Goal: Task Accomplishment & Management: Manage account settings

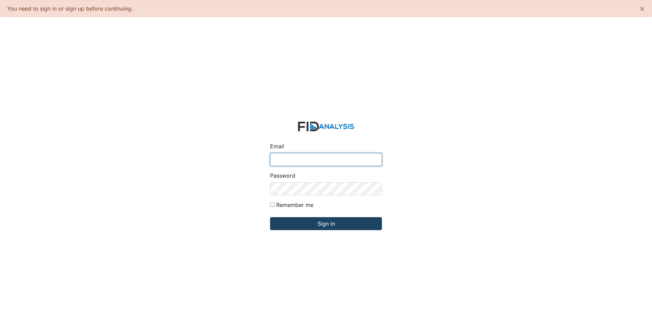
type input "[EMAIL_ADDRESS][DOMAIN_NAME]"
click at [331, 225] on input "Sign in" at bounding box center [326, 223] width 112 height 13
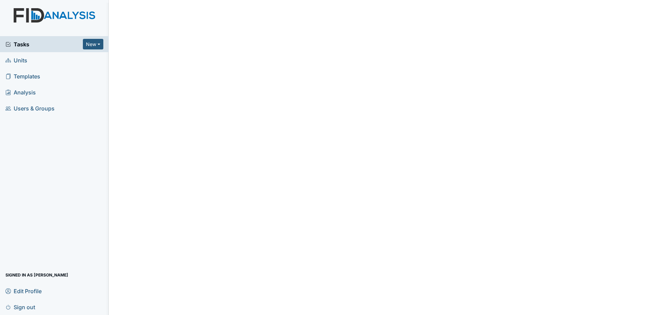
click at [63, 42] on span "Tasks" at bounding box center [43, 44] width 77 height 8
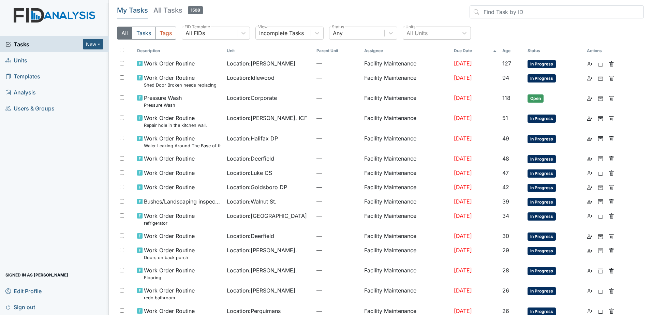
click at [428, 32] on div "All Units" at bounding box center [430, 33] width 55 height 12
type input "cheroke"
click at [435, 42] on div "Cherokee Trail" at bounding box center [436, 50] width 68 height 16
click at [435, 49] on div "Cherokee Trail" at bounding box center [436, 51] width 68 height 14
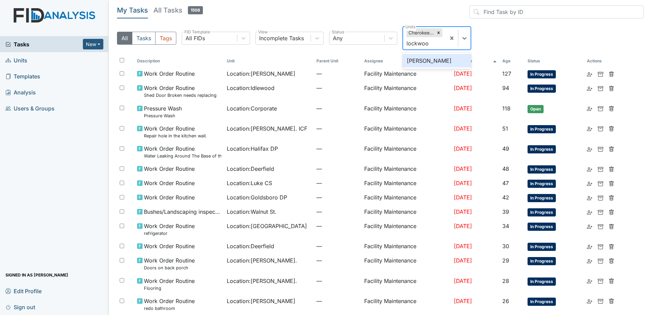
type input "lockwood"
click at [435, 62] on div "[PERSON_NAME]" at bounding box center [436, 61] width 68 height 14
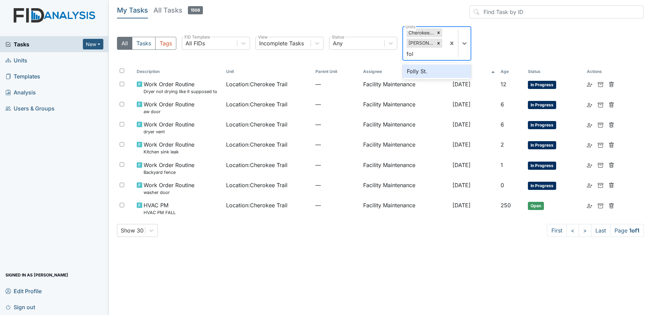
type input "foll"
click at [430, 71] on div "Folly St." at bounding box center [436, 71] width 68 height 14
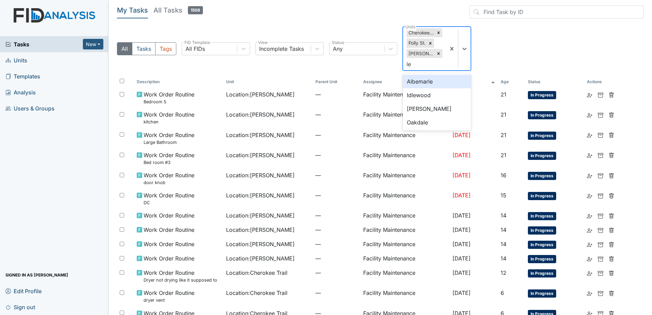
type input "lel"
click at [443, 85] on div "Leland DP" at bounding box center [436, 82] width 68 height 14
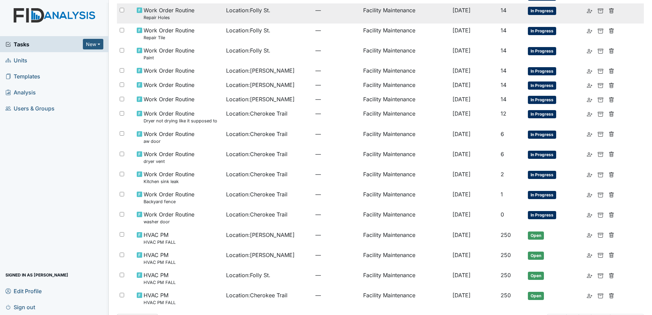
scroll to position [273, 0]
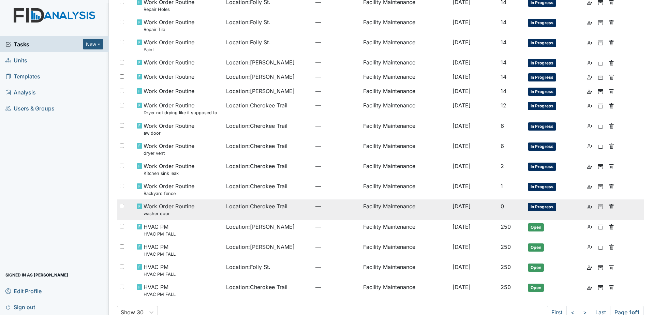
click at [212, 203] on div "Work Order Routine washer door" at bounding box center [179, 209] width 84 height 15
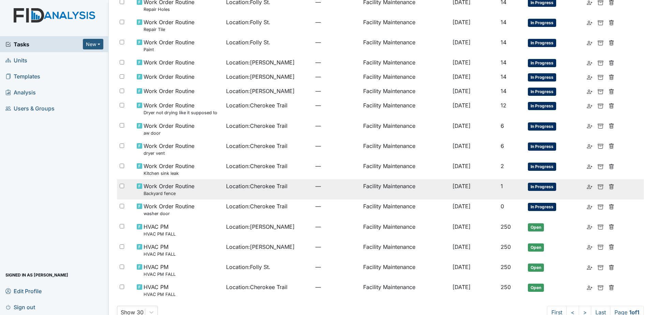
click at [238, 183] on td "Location : Cherokee Trail" at bounding box center [267, 189] width 89 height 20
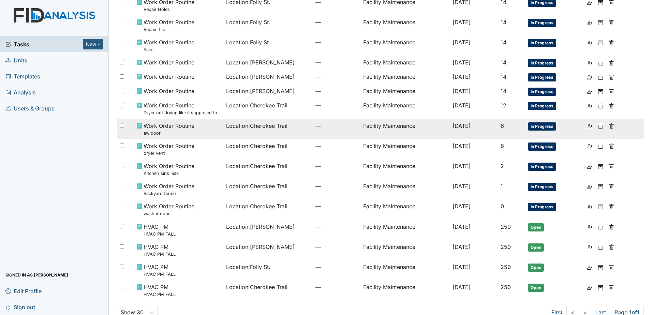
scroll to position [239, 0]
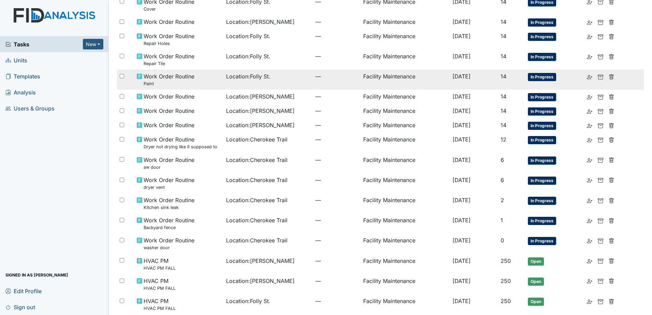
click at [250, 73] on td "Location : Folly St." at bounding box center [267, 80] width 89 height 20
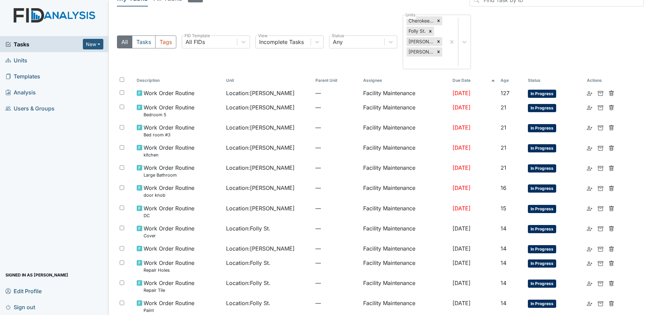
scroll to position [0, 0]
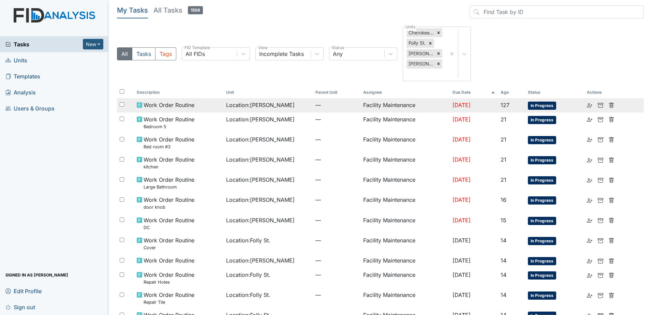
click at [241, 101] on span "Location : Leland DP" at bounding box center [260, 105] width 69 height 8
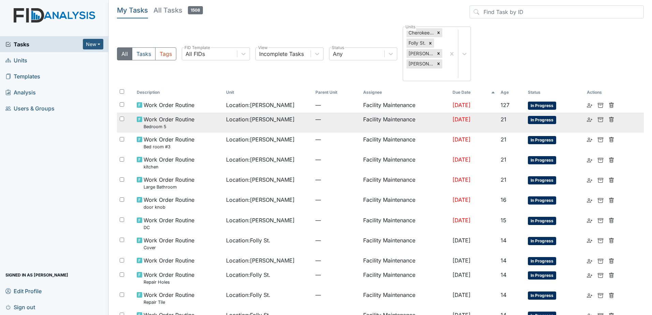
click at [206, 116] on div "Work Order Routine Bedroom 5" at bounding box center [179, 122] width 84 height 15
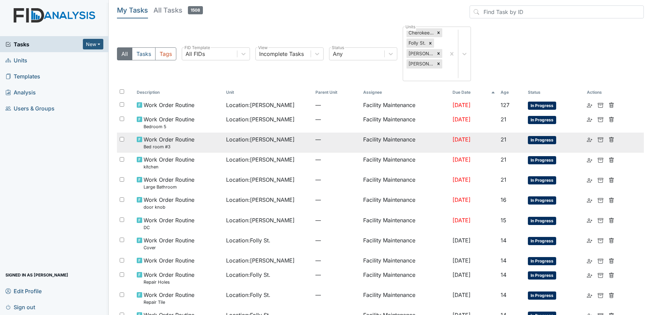
click at [199, 137] on div "Work Order Routine Bed room #3" at bounding box center [179, 142] width 84 height 15
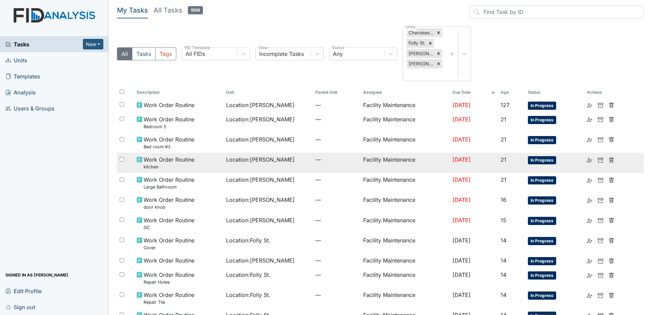
click at [205, 156] on div "Work Order Routine kitchen" at bounding box center [179, 162] width 84 height 15
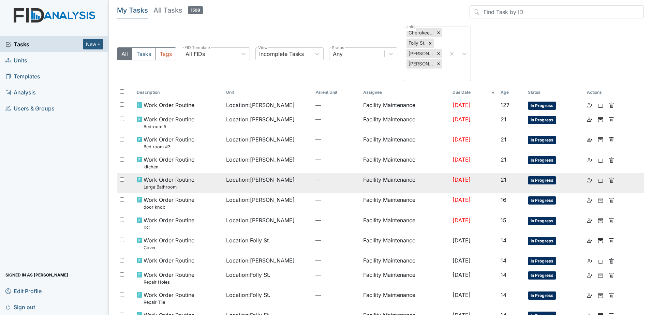
click at [241, 176] on span "Location : Lockwood" at bounding box center [260, 180] width 69 height 8
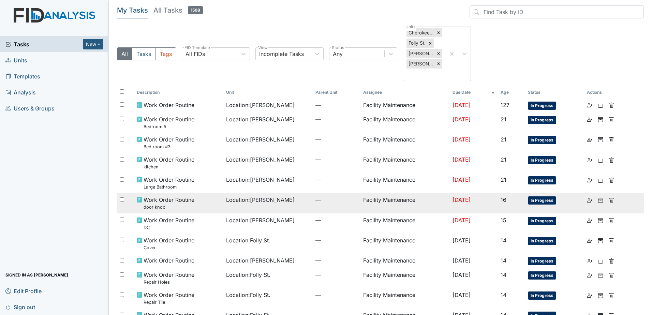
click at [267, 199] on td "Location : Lockwood" at bounding box center [267, 203] width 89 height 20
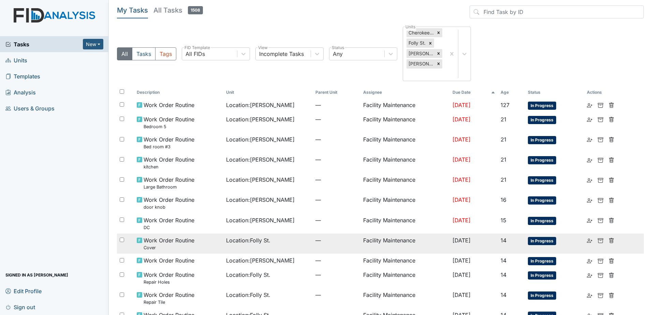
click at [246, 236] on span "Location : Folly St." at bounding box center [248, 240] width 44 height 8
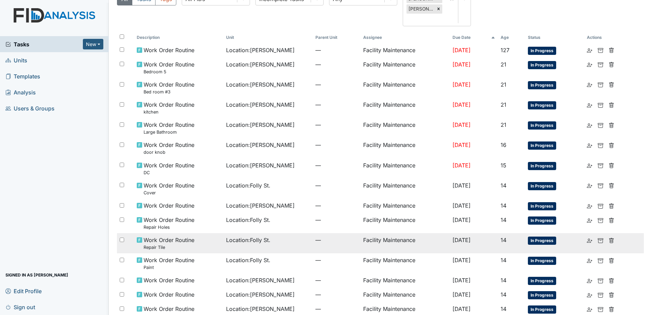
scroll to position [68, 0]
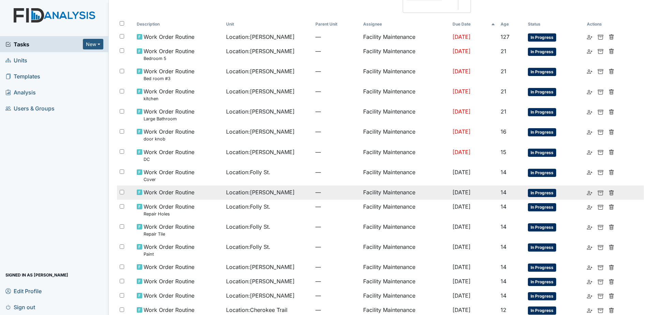
click at [248, 187] on td "Location : Lockwood" at bounding box center [267, 192] width 89 height 14
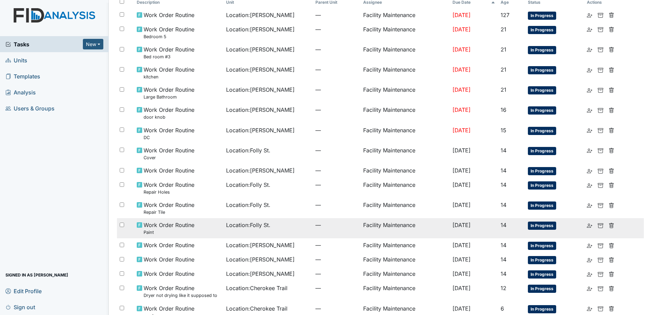
scroll to position [102, 0]
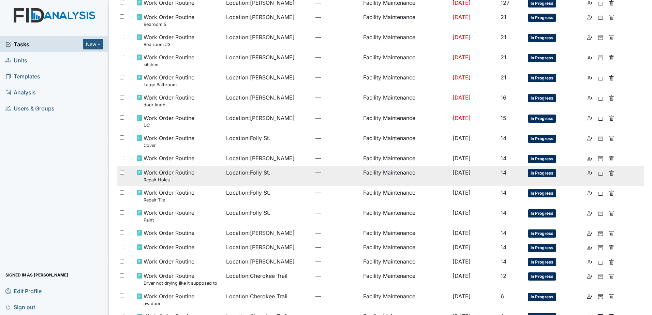
click at [263, 169] on td "Location : Folly St." at bounding box center [267, 176] width 89 height 20
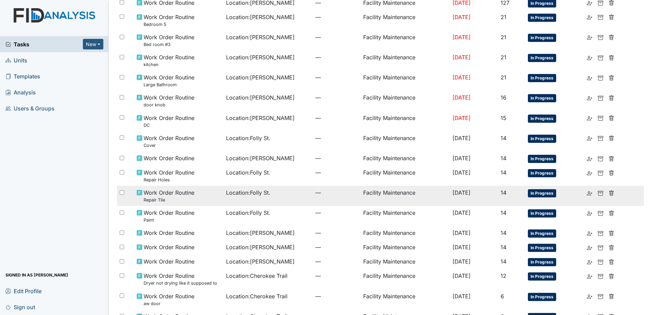
click at [282, 187] on td "Location : Folly St." at bounding box center [267, 196] width 89 height 20
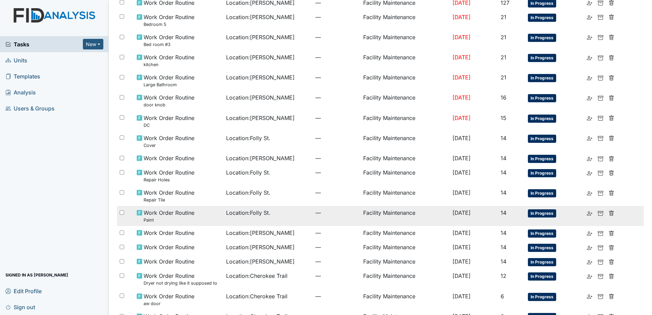
click at [240, 208] on td "Location : Folly St." at bounding box center [267, 216] width 89 height 20
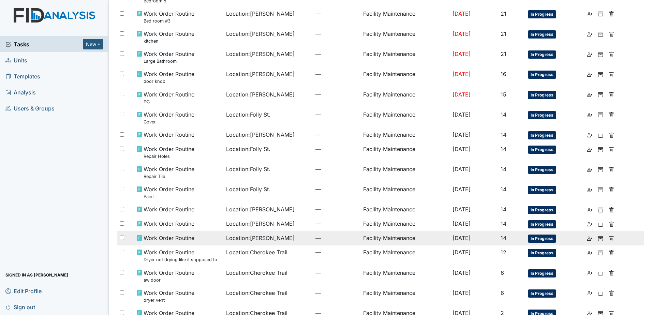
scroll to position [136, 0]
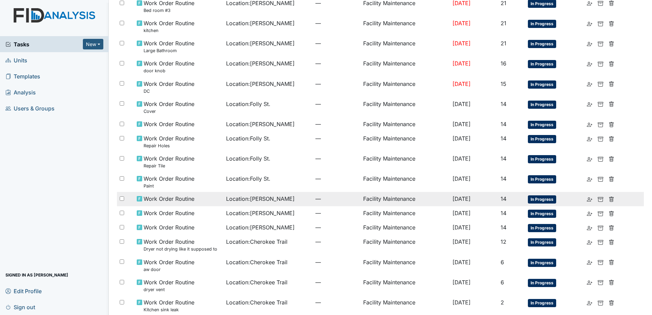
click at [261, 195] on span "Location : Lockwood" at bounding box center [260, 199] width 69 height 8
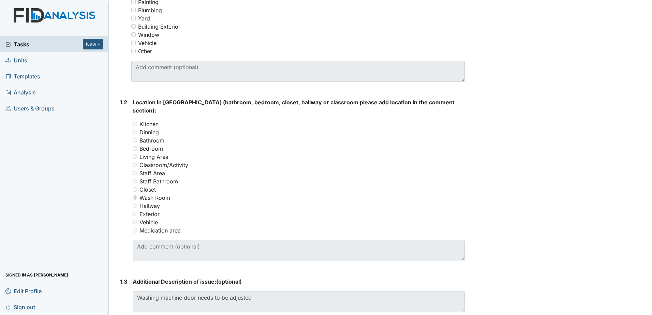
scroll to position [273, 0]
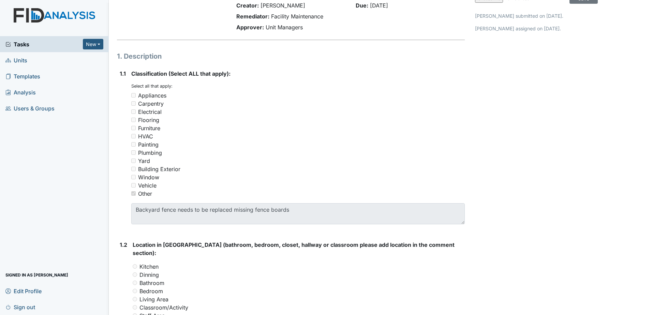
scroll to position [54, 0]
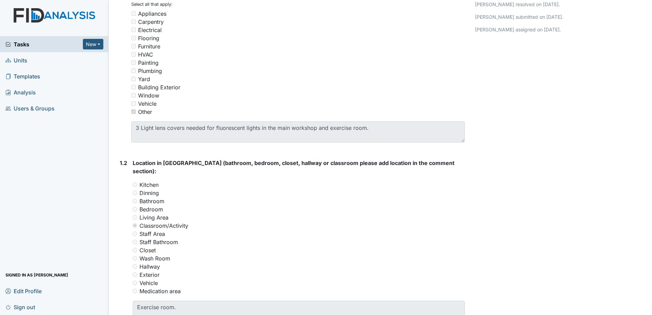
scroll to position [136, 0]
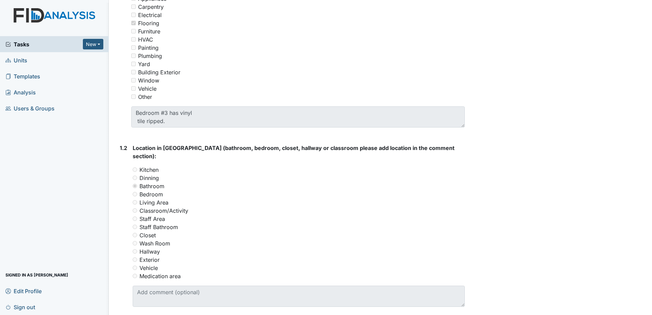
scroll to position [136, 0]
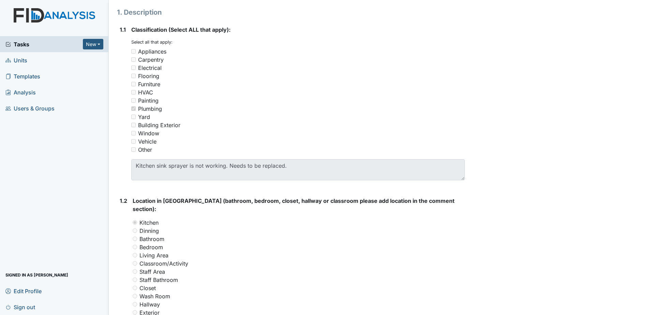
scroll to position [102, 0]
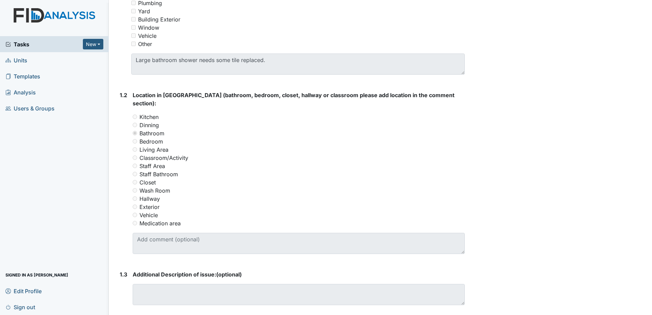
scroll to position [170, 0]
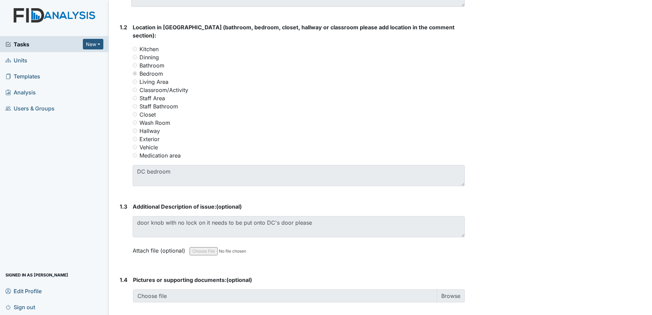
scroll to position [273, 0]
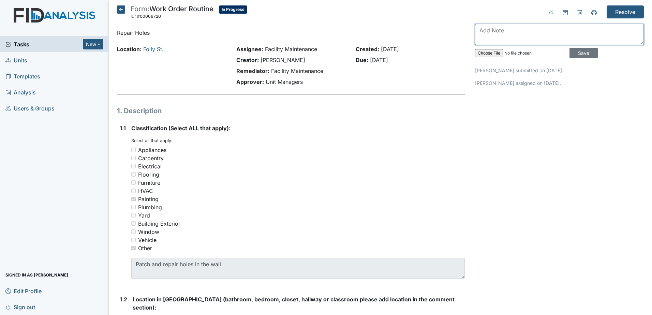
click at [493, 28] on textarea at bounding box center [559, 34] width 169 height 21
type textarea "d"
type textarea "may be best to put a board up as a chair rail, we have patched this spot a few …"
drag, startPoint x: 566, startPoint y: 40, endPoint x: 476, endPoint y: 29, distance: 91.0
click at [476, 29] on textarea "may be best to put a board up as a chair rail, we have patched this spot a few …" at bounding box center [559, 34] width 169 height 21
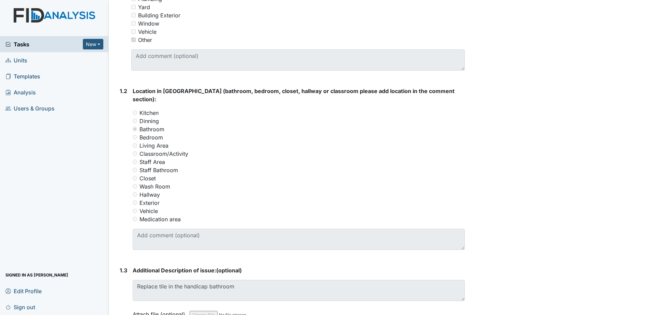
scroll to position [307, 0]
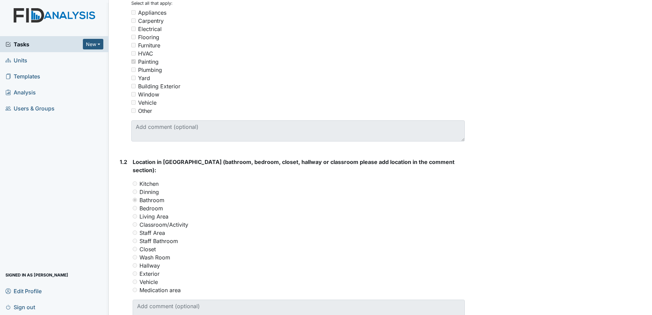
scroll to position [136, 0]
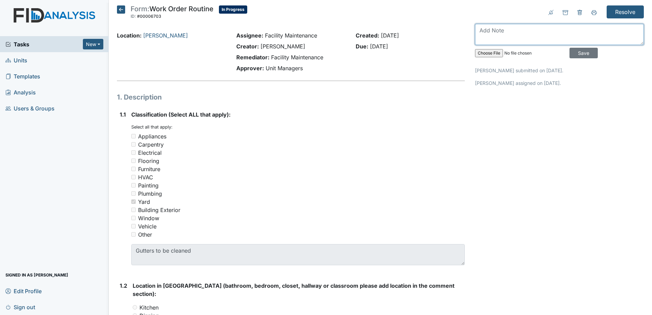
click at [522, 35] on textarea at bounding box center [559, 34] width 169 height 21
type textarea "we will do this during our fall pm after the pinestraw stops falling"
drag, startPoint x: 580, startPoint y: 51, endPoint x: 517, endPoint y: 48, distance: 62.4
click at [579, 51] on input "Save" at bounding box center [583, 53] width 28 height 11
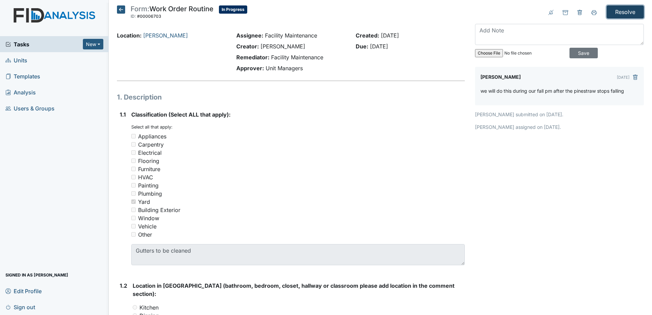
click at [627, 10] on input "Resolve" at bounding box center [624, 11] width 37 height 13
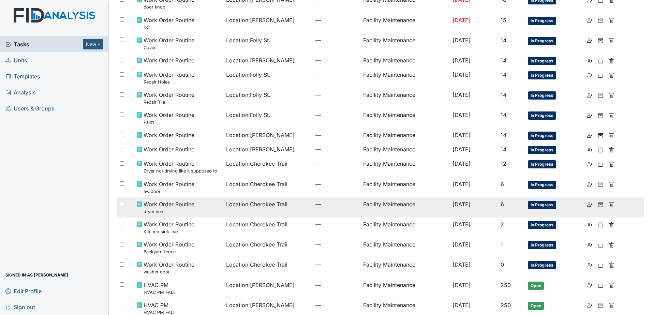
scroll to position [285, 0]
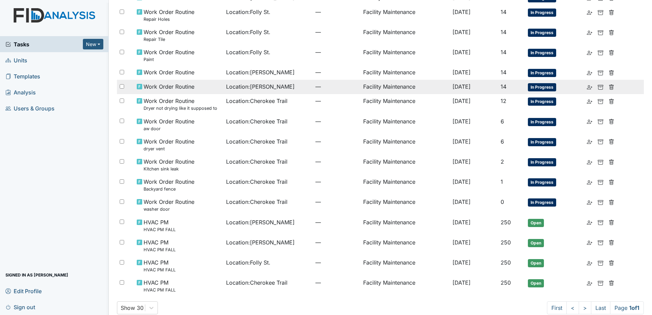
click at [272, 82] on span "Location : Lockwood" at bounding box center [260, 86] width 69 height 8
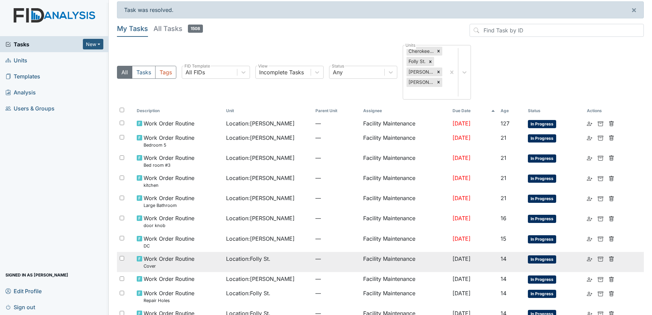
scroll to position [0, 0]
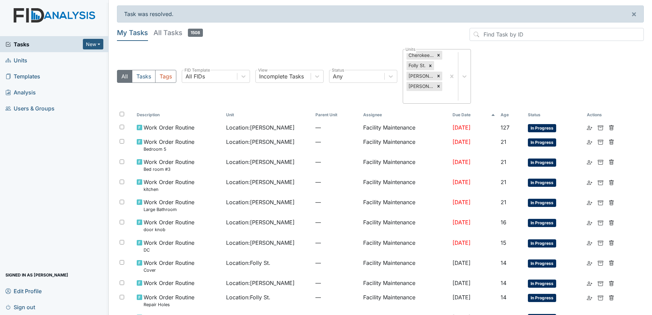
click at [434, 55] on div "Cherokee Trail" at bounding box center [420, 55] width 28 height 9
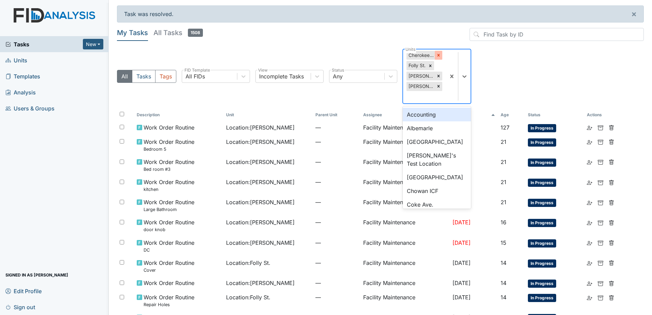
click at [437, 56] on icon at bounding box center [438, 55] width 5 height 5
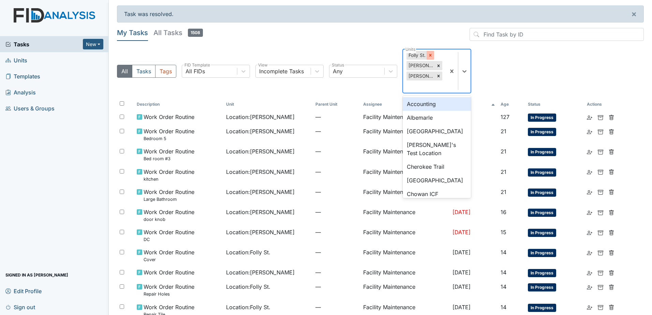
click at [431, 56] on icon at bounding box center [430, 55] width 5 height 5
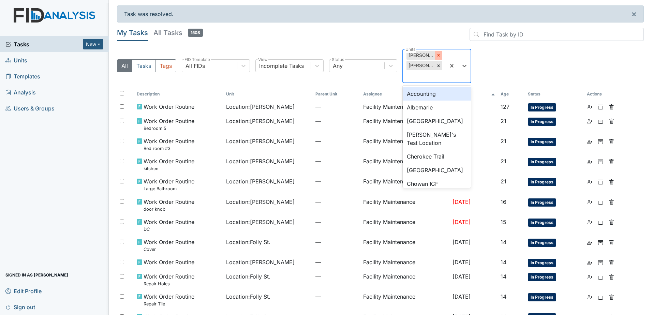
click at [436, 59] on div at bounding box center [438, 55] width 7 height 9
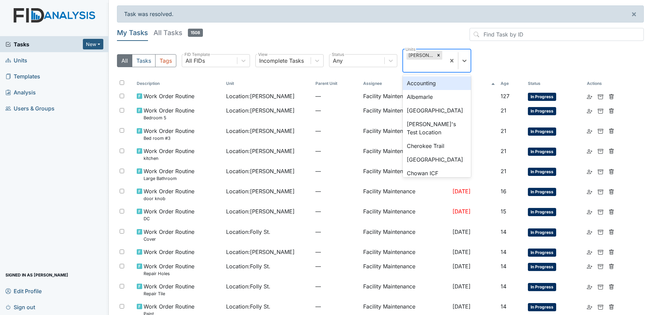
click at [436, 59] on div at bounding box center [438, 55] width 7 height 9
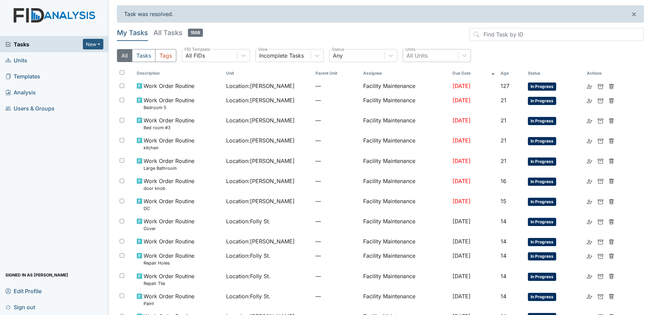
click at [34, 62] on link "Units" at bounding box center [54, 60] width 109 height 16
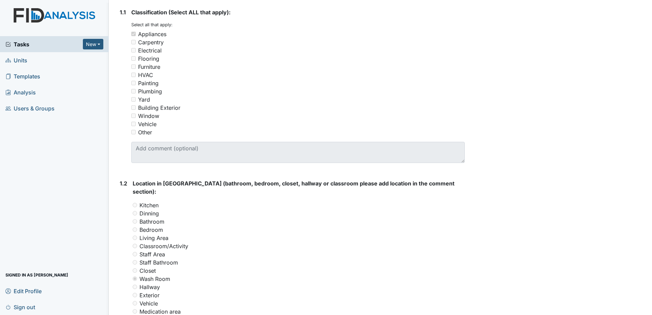
scroll to position [170, 0]
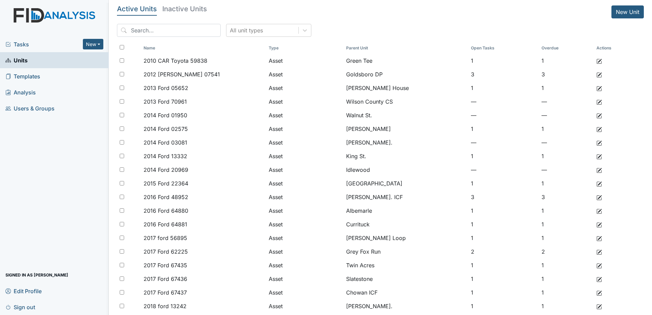
click at [85, 65] on link "Units" at bounding box center [54, 60] width 109 height 16
click at [69, 41] on span "Tasks" at bounding box center [43, 44] width 77 height 8
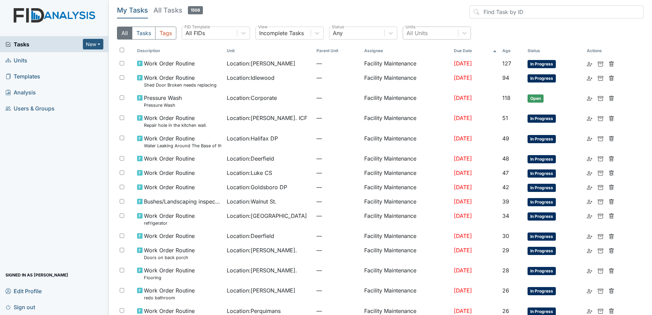
click at [448, 30] on div "All Units" at bounding box center [430, 33] width 55 height 12
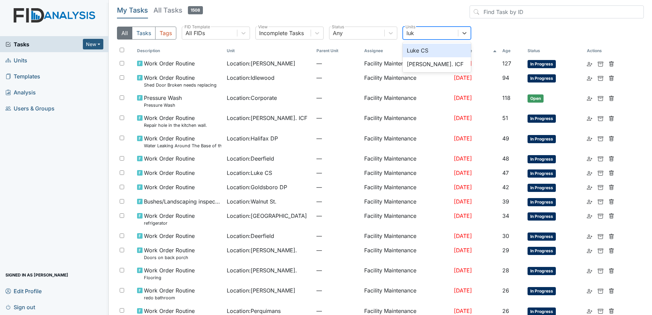
type input "luke"
click at [450, 63] on div "Luke St. ICF" at bounding box center [436, 64] width 68 height 14
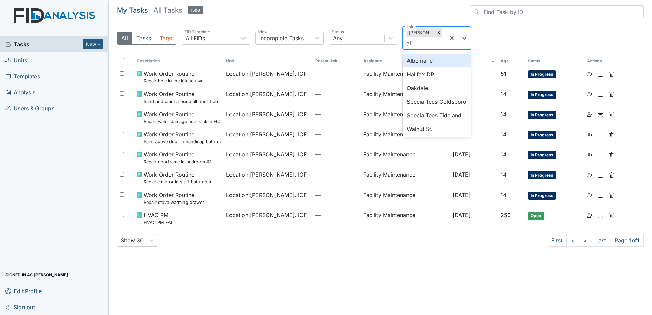
type input "alb"
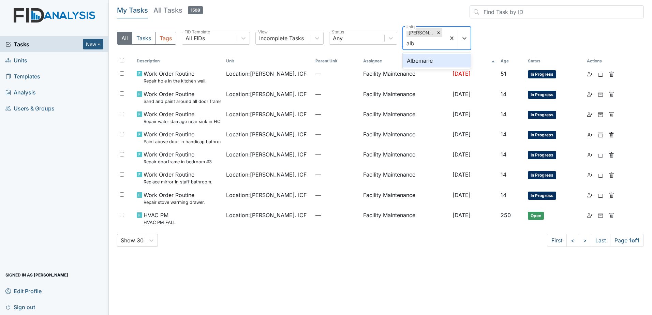
click at [450, 64] on div "Albemarle" at bounding box center [436, 61] width 68 height 14
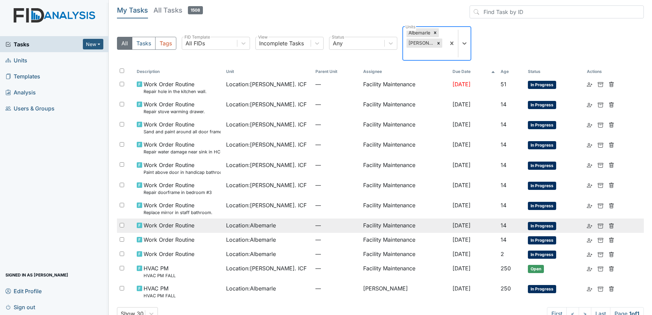
click at [279, 225] on div "Location : Albemarle" at bounding box center [268, 225] width 84 height 8
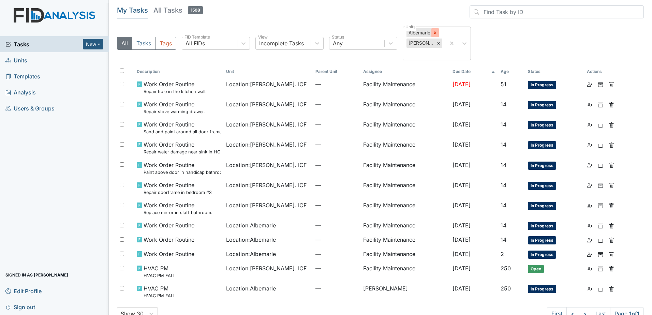
click at [434, 35] on div at bounding box center [434, 32] width 7 height 9
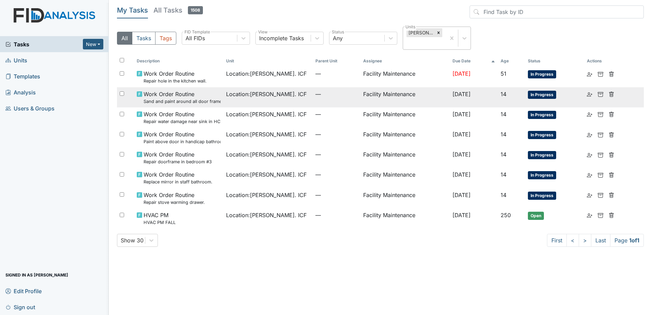
click at [263, 95] on span "Location : Luke St. ICF" at bounding box center [266, 94] width 80 height 8
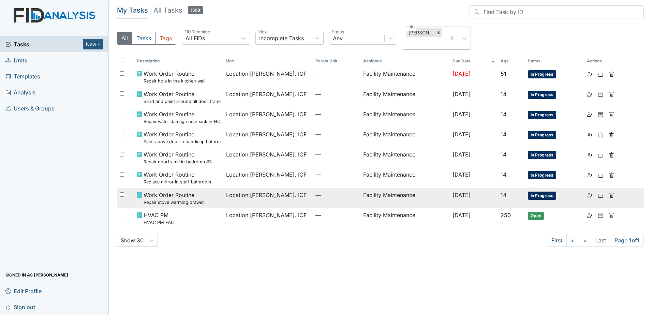
click at [223, 202] on td "Location : Luke St. ICF" at bounding box center [267, 198] width 89 height 20
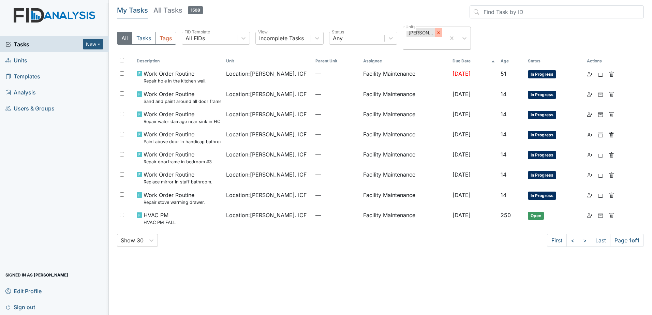
click at [438, 30] on div at bounding box center [438, 32] width 7 height 9
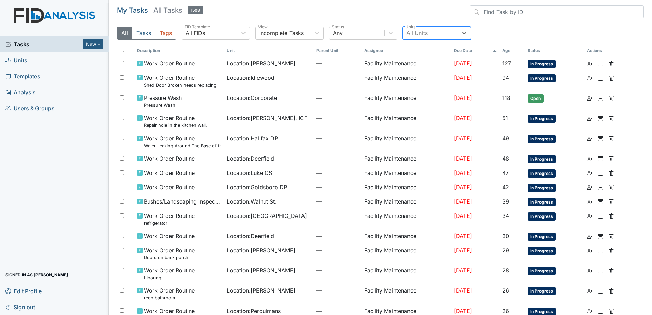
click at [421, 30] on div "All Units" at bounding box center [416, 33] width 21 height 8
type input "will"
click at [433, 54] on div "William St." at bounding box center [436, 51] width 68 height 14
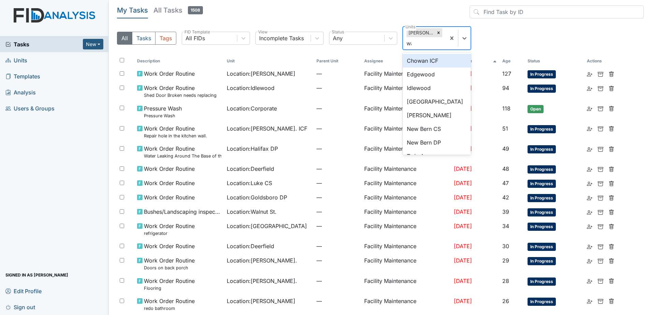
type input "wal"
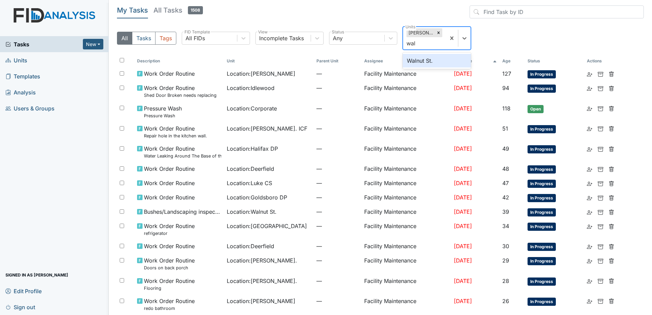
click at [434, 59] on div "Walnut St." at bounding box center [436, 61] width 68 height 14
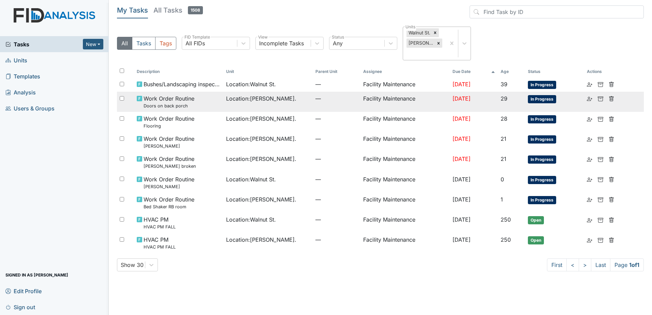
click at [255, 94] on td "Location : William St." at bounding box center [267, 102] width 89 height 20
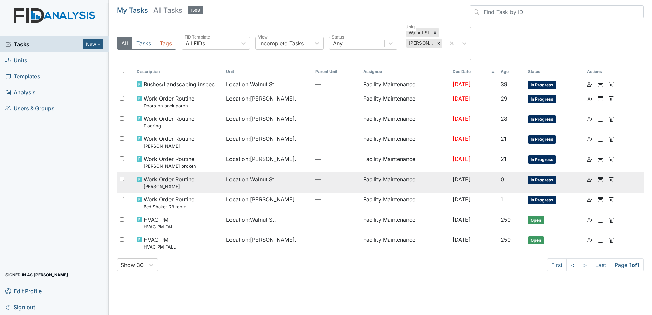
click at [192, 183] on small "[PERSON_NAME]" at bounding box center [168, 186] width 51 height 6
click at [213, 177] on div "Work Order Routine T.V Hung" at bounding box center [179, 182] width 84 height 15
click at [197, 179] on div "Work Order Routine T.V Hung" at bounding box center [179, 182] width 84 height 15
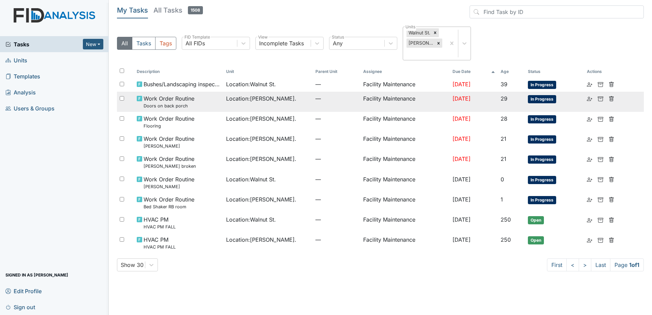
click at [230, 98] on td "Location : William St." at bounding box center [267, 102] width 89 height 20
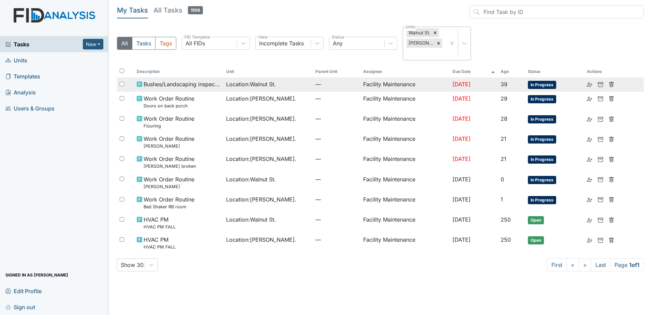
click at [238, 80] on span "Location : Walnut St." at bounding box center [251, 84] width 50 height 8
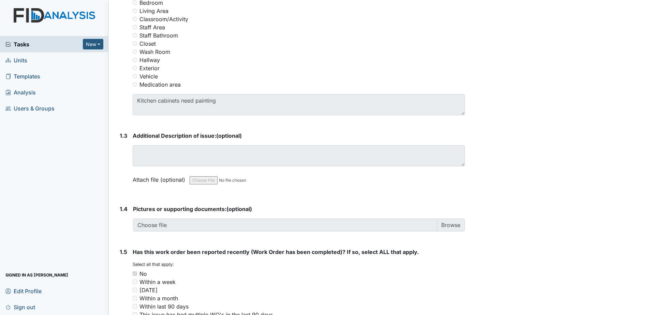
scroll to position [341, 0]
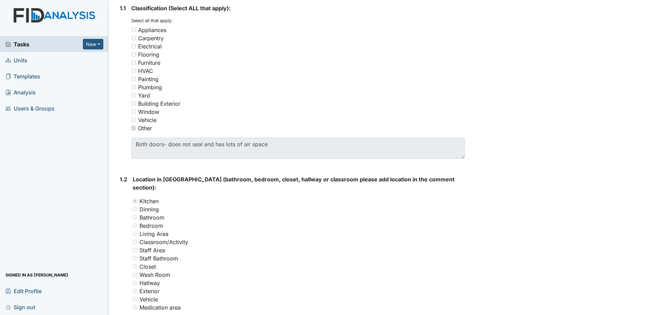
scroll to position [170, 0]
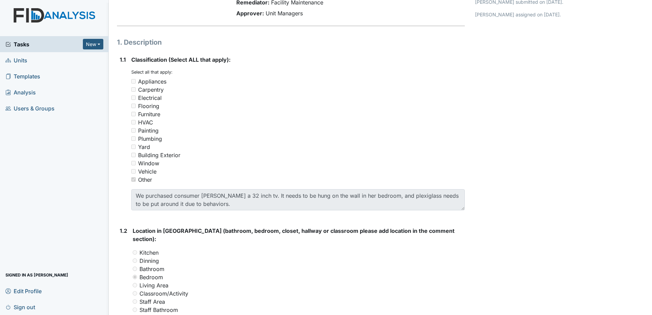
scroll to position [102, 0]
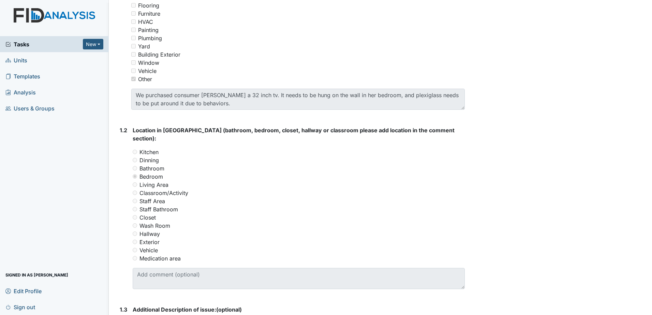
scroll to position [170, 0]
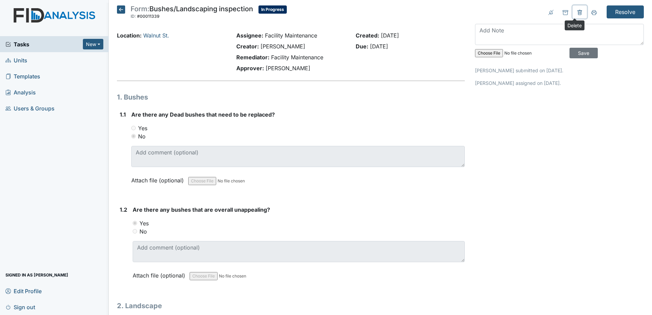
click at [577, 11] on icon at bounding box center [579, 12] width 4 height 5
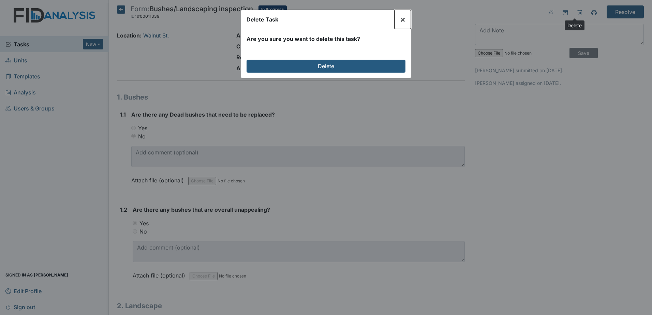
click at [399, 19] on button "×" at bounding box center [402, 19] width 16 height 19
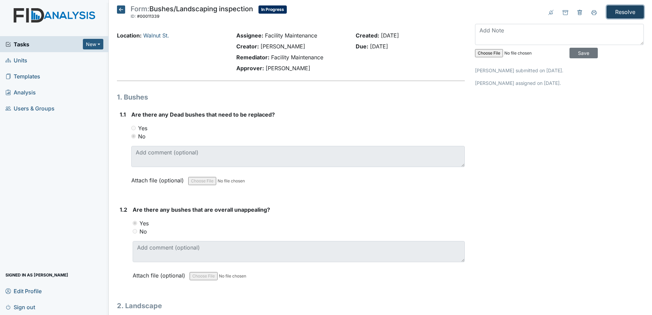
click at [630, 11] on input "Resolve" at bounding box center [624, 11] width 37 height 13
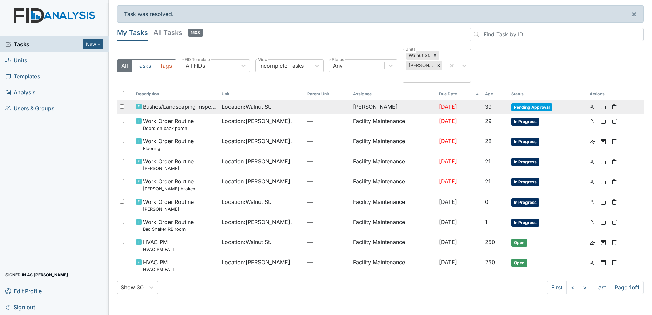
click at [234, 103] on span "Location : Walnut St." at bounding box center [247, 107] width 50 height 8
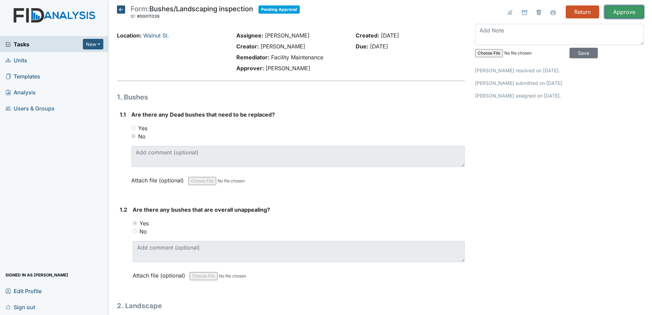
click at [610, 15] on input "Approve" at bounding box center [623, 11] width 39 height 13
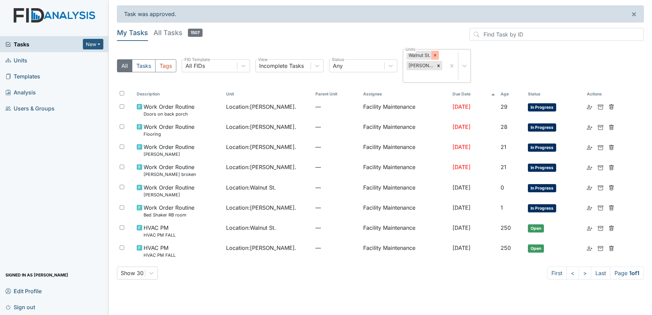
click at [436, 52] on div at bounding box center [434, 55] width 7 height 9
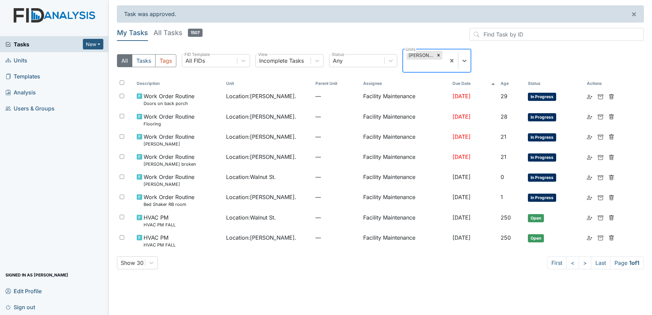
click at [436, 52] on div at bounding box center [438, 55] width 7 height 9
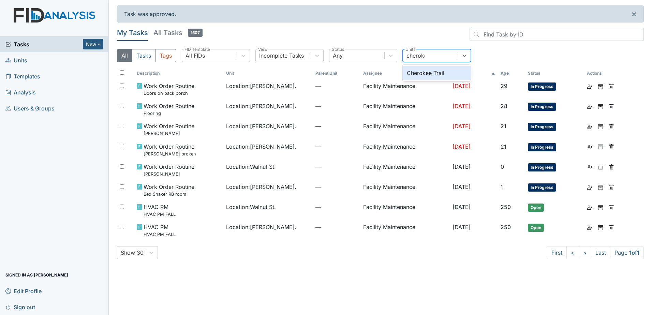
type input "cherokee"
click at [439, 72] on div "Cherokee Trail" at bounding box center [436, 73] width 68 height 14
